Goal: Navigation & Orientation: Find specific page/section

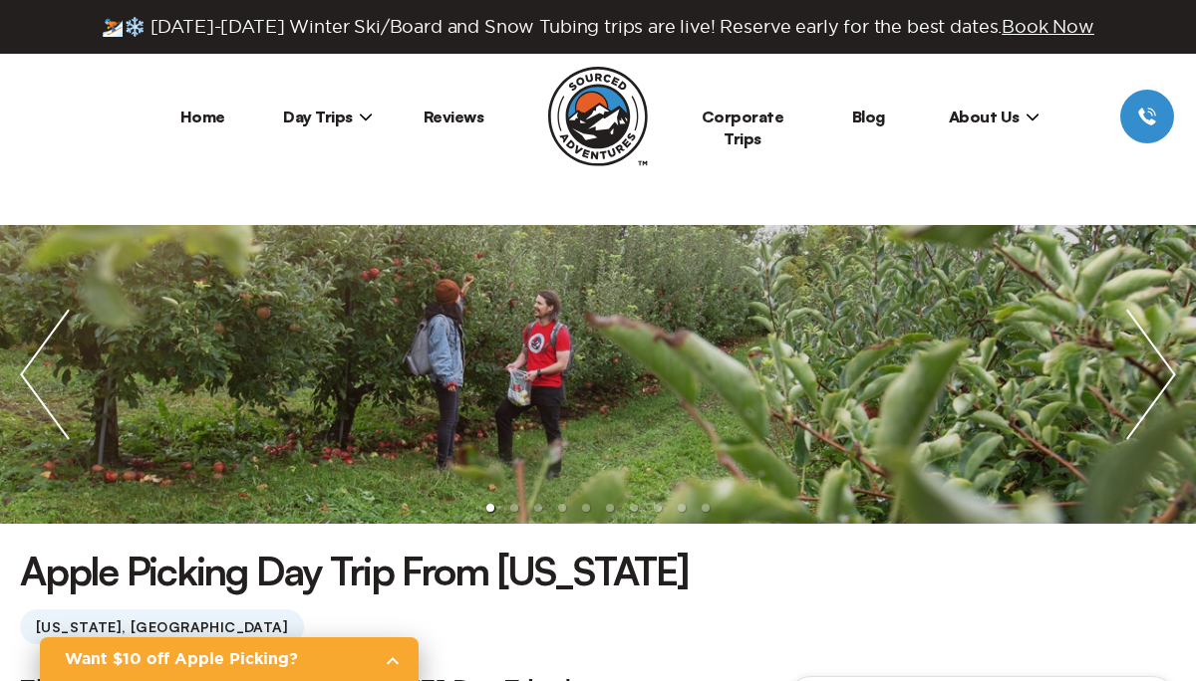
click at [359, 119] on icon at bounding box center [366, 117] width 14 height 14
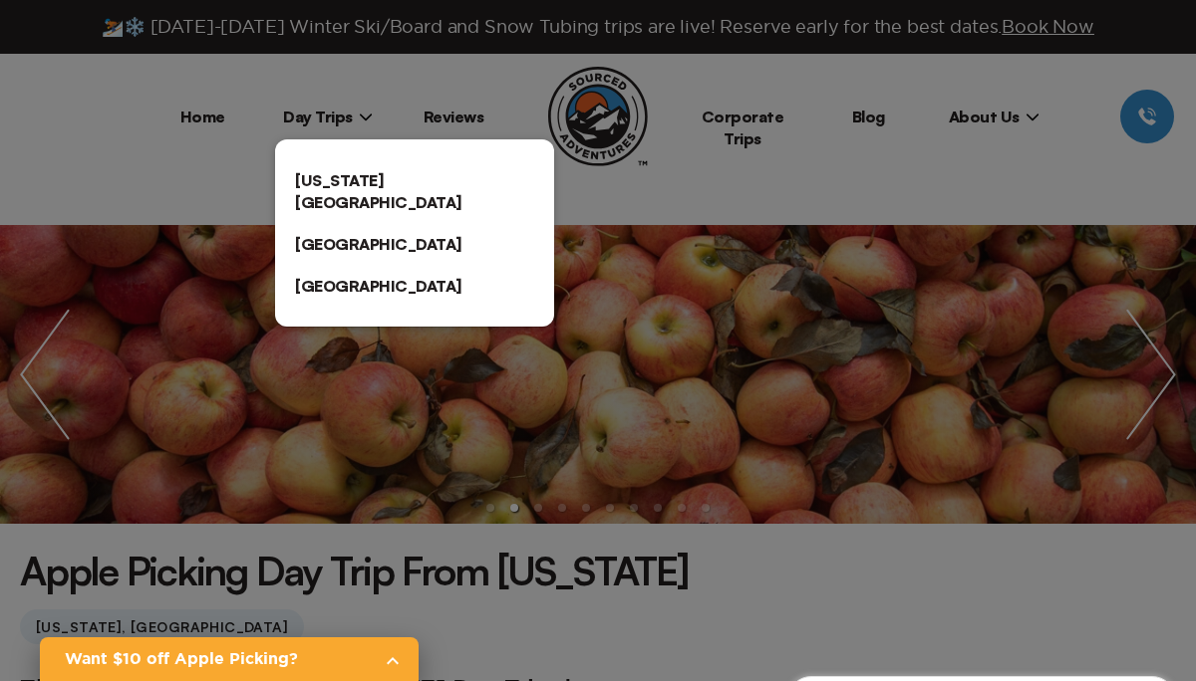
click at [335, 265] on link "[GEOGRAPHIC_DATA]" at bounding box center [414, 286] width 279 height 42
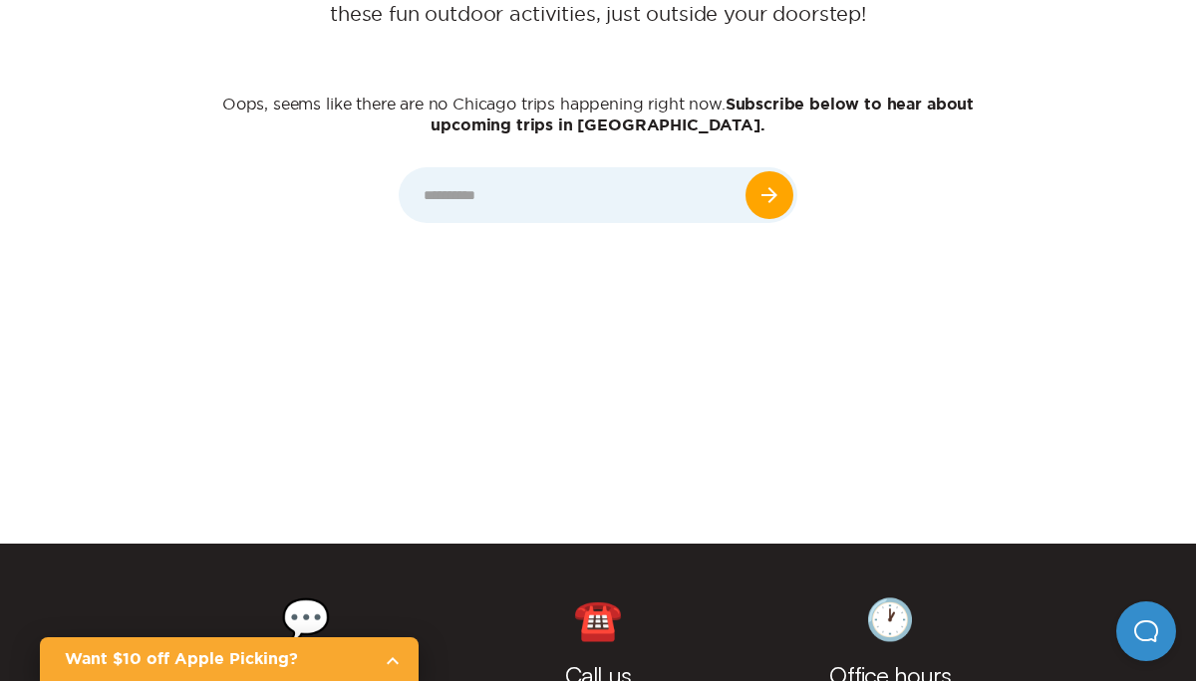
scroll to position [798, 0]
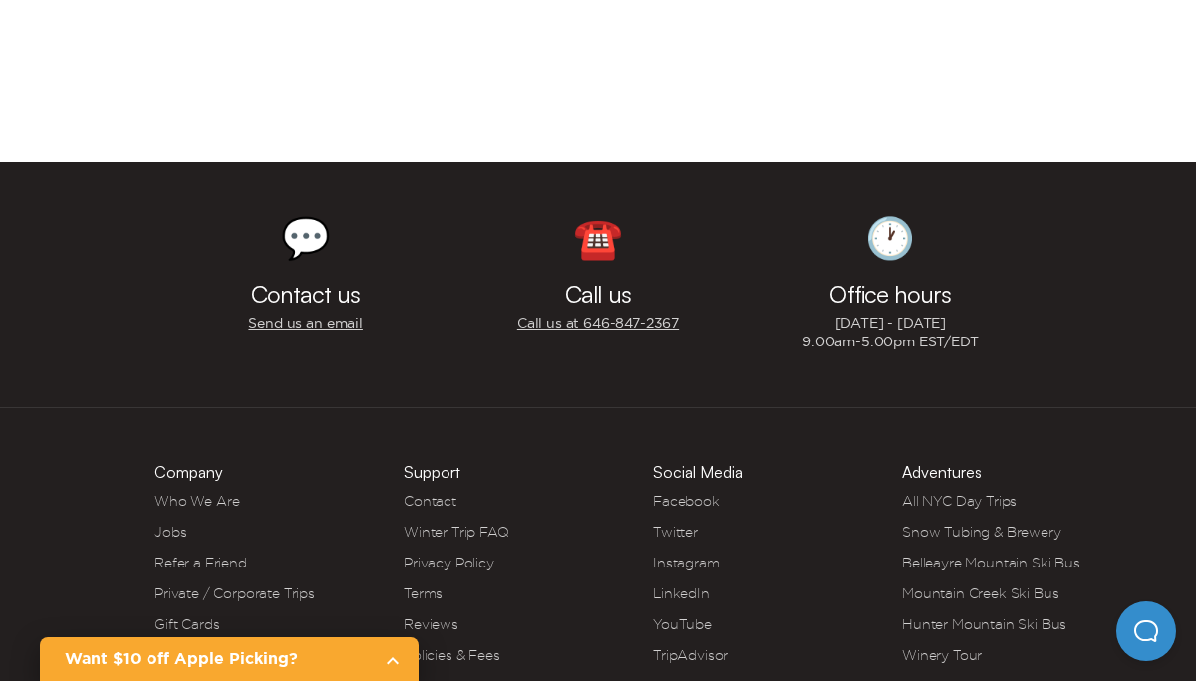
click at [217, 502] on link "Who We Are" at bounding box center [196, 501] width 85 height 16
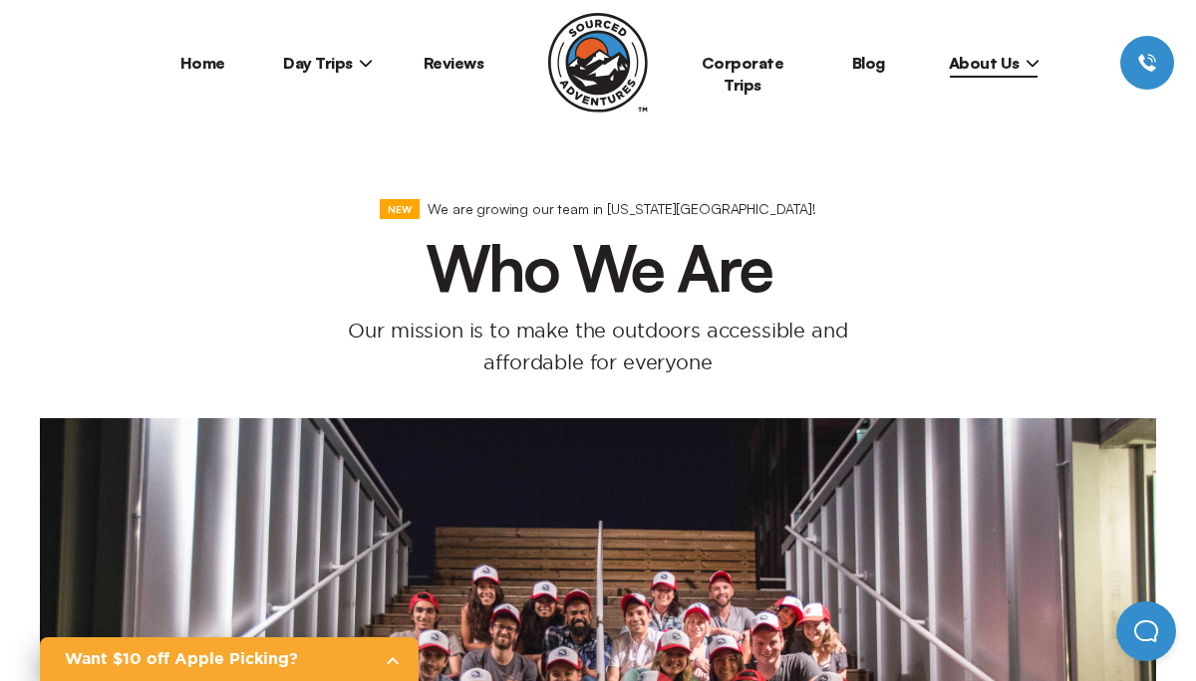
click at [336, 64] on span "Day Trips" at bounding box center [328, 63] width 90 height 20
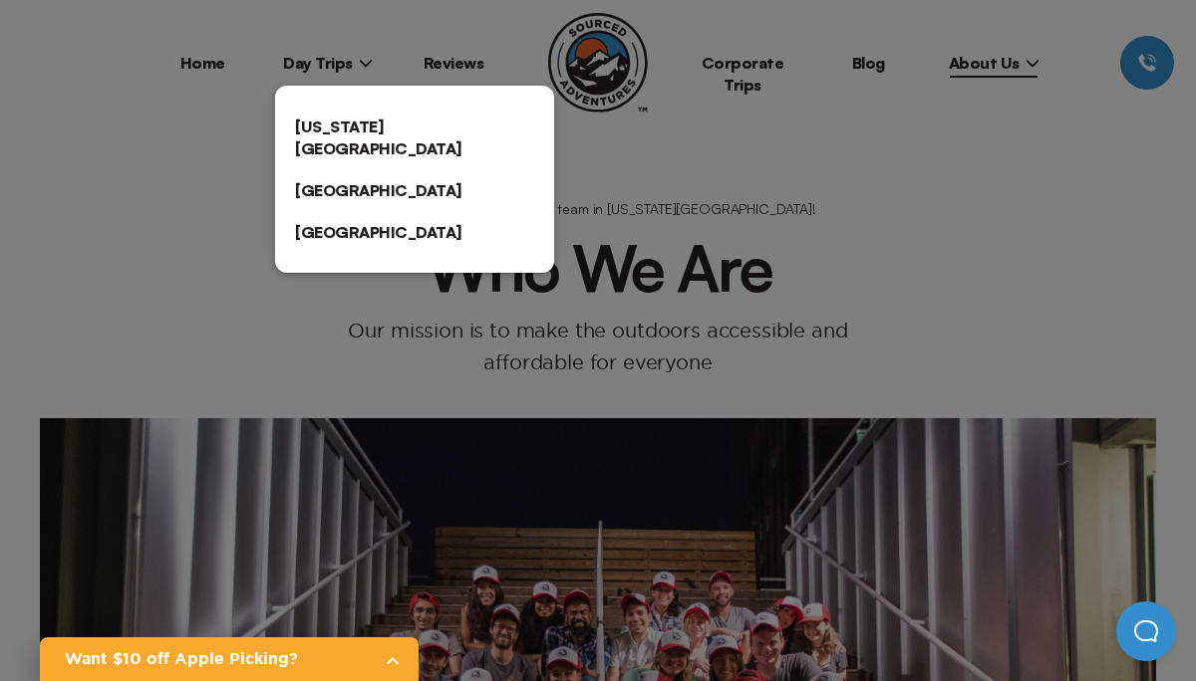
click at [322, 129] on link "[US_STATE][GEOGRAPHIC_DATA]" at bounding box center [414, 138] width 279 height 64
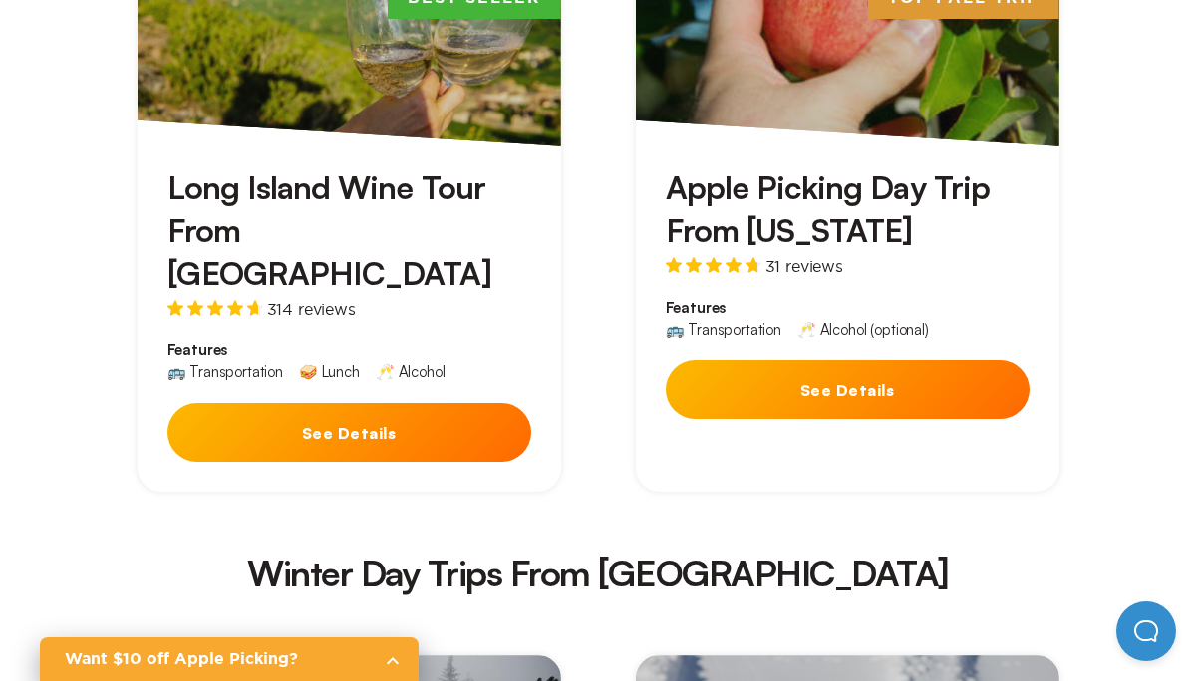
scroll to position [3713, 0]
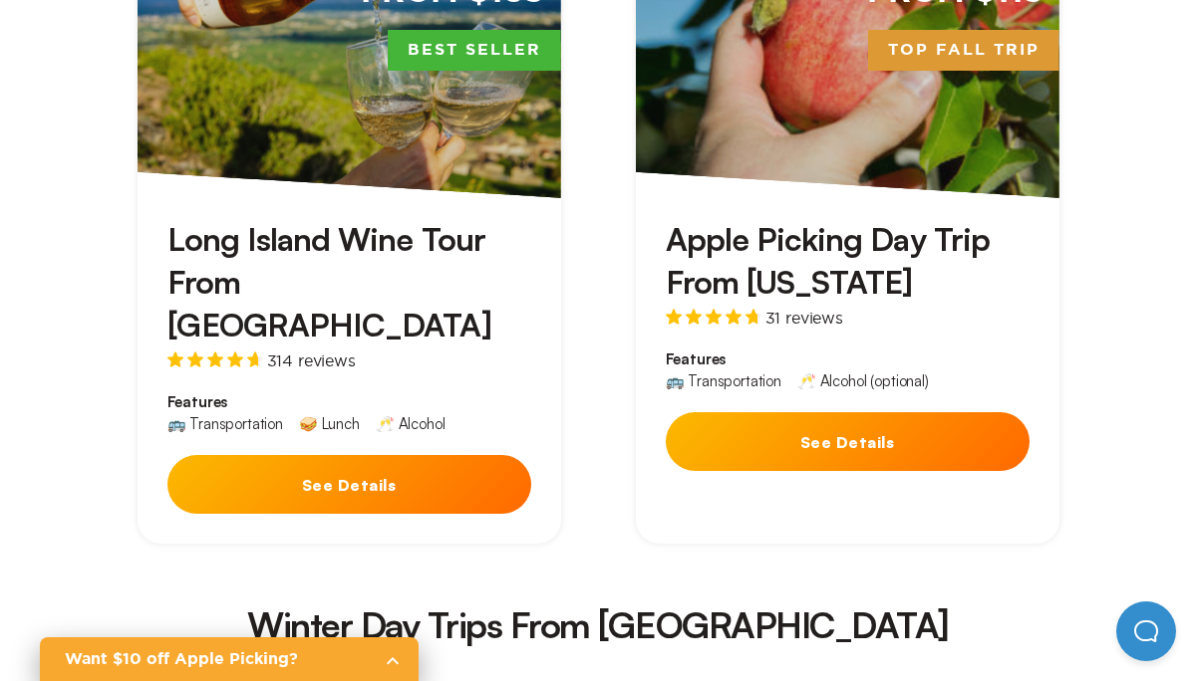
click at [803, 218] on h3 "Apple Picking Day Trip From [US_STATE]" at bounding box center [848, 261] width 364 height 86
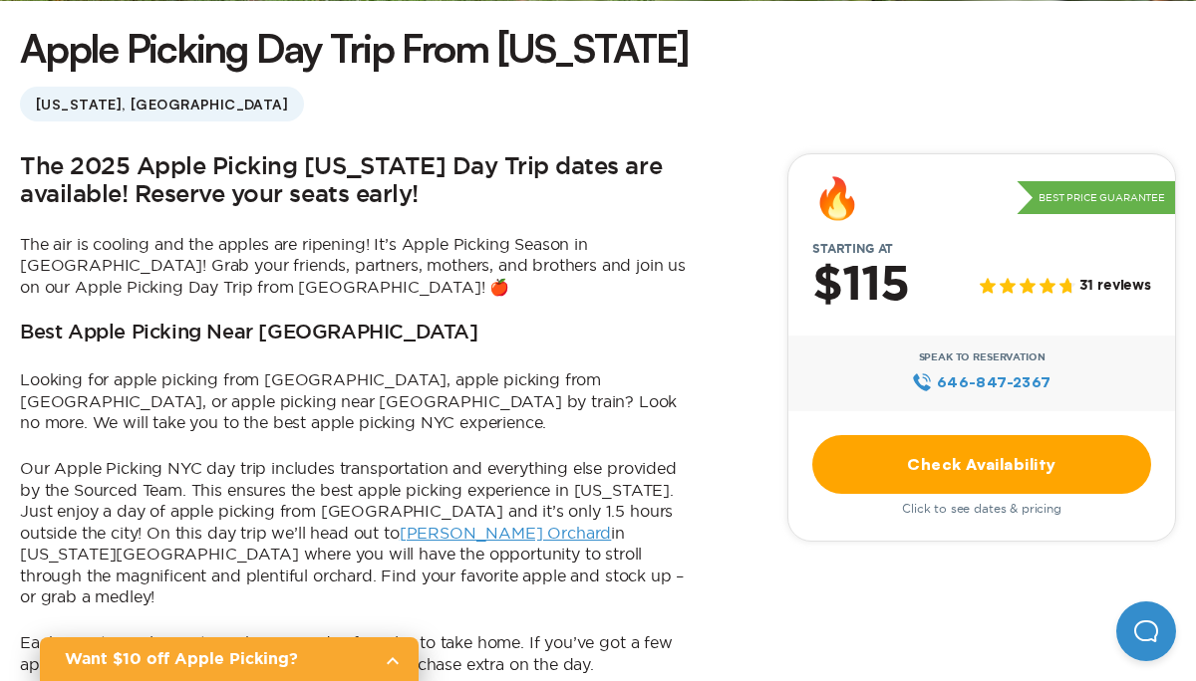
scroll to position [572, 0]
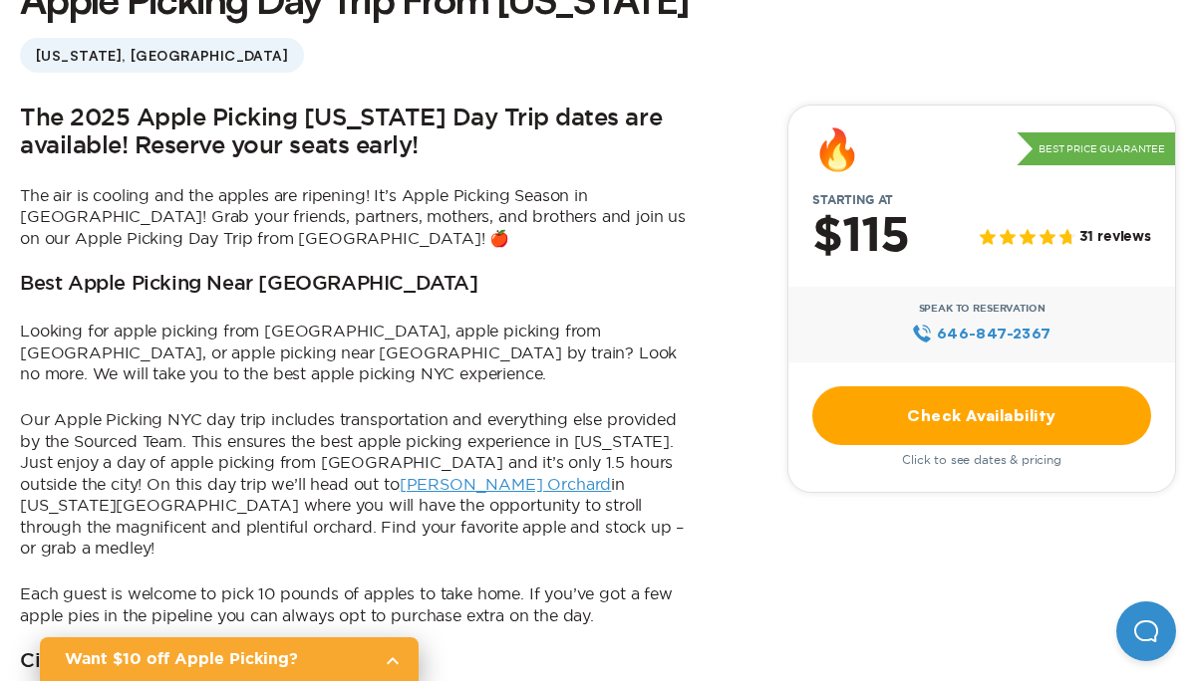
click at [400, 484] on link "[PERSON_NAME] Orchard" at bounding box center [506, 484] width 212 height 18
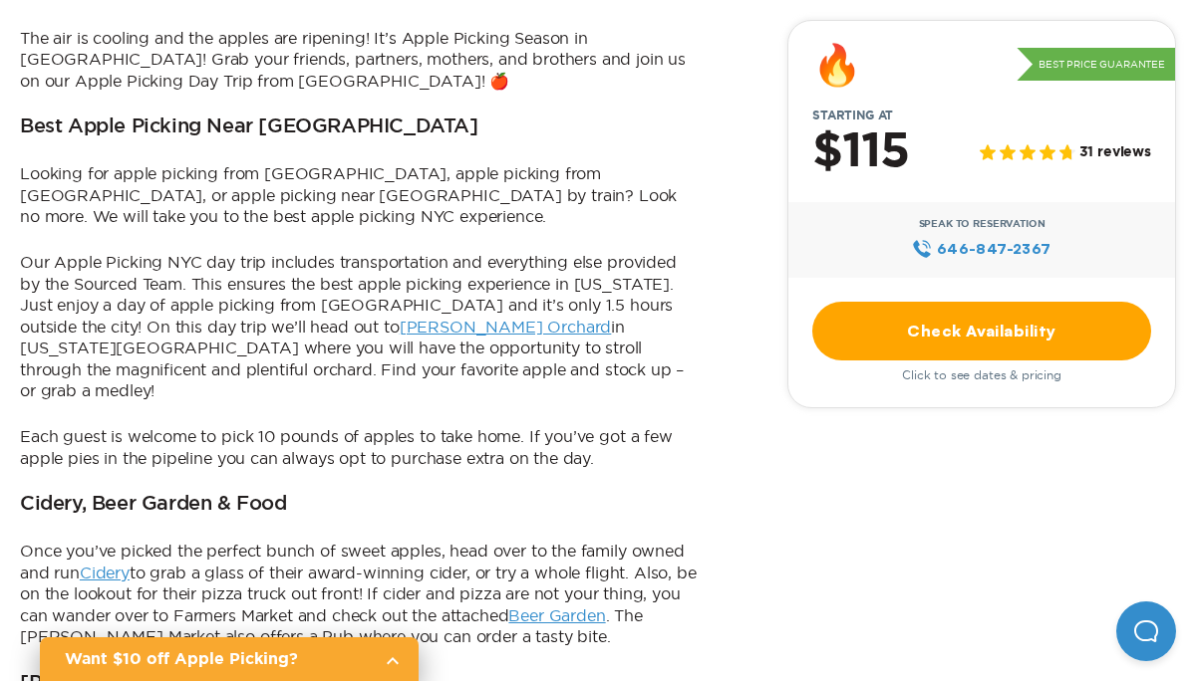
scroll to position [733, 0]
